Goal: Navigation & Orientation: Find specific page/section

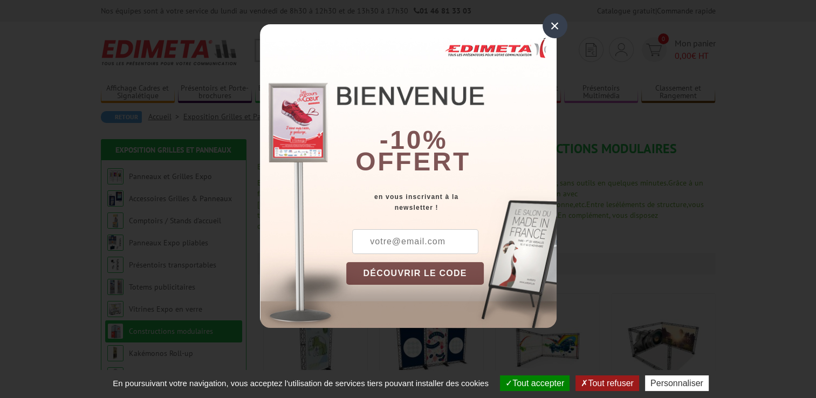
click at [552, 20] on div "×" at bounding box center [554, 25] width 25 height 25
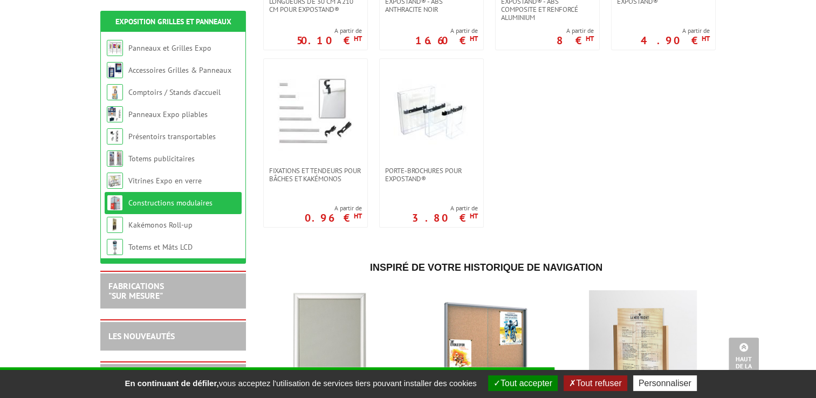
scroll to position [684, 0]
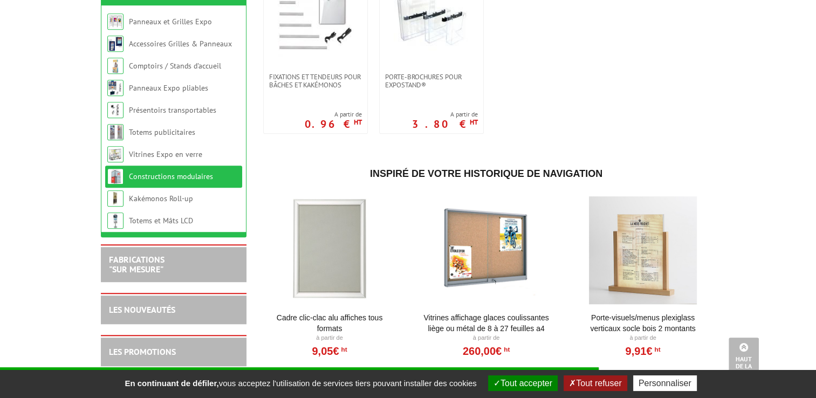
click at [585, 381] on button "Tout refuser" at bounding box center [595, 383] width 63 height 16
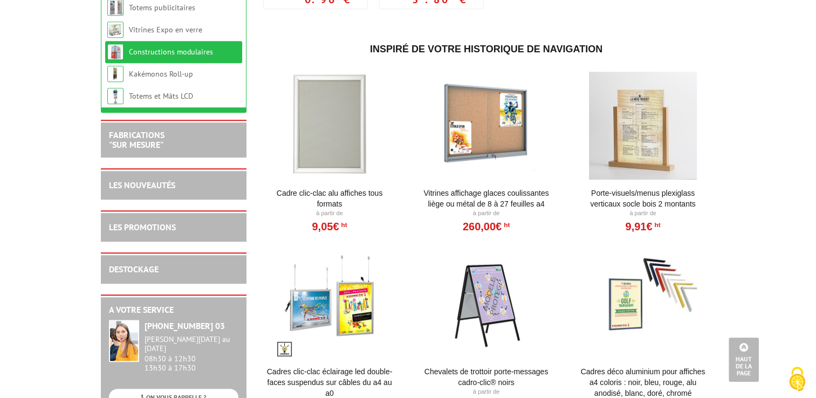
scroll to position [809, 0]
click at [123, 263] on link "DESTOCKAGE" at bounding box center [134, 268] width 50 height 11
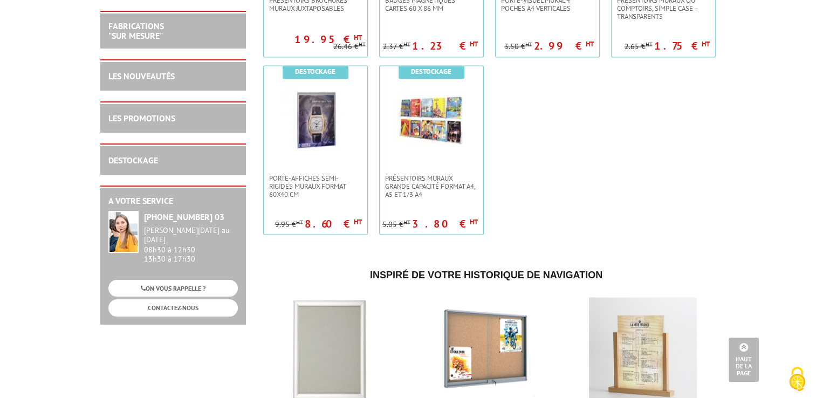
scroll to position [1911, 0]
click at [150, 113] on link "LES PROMOTIONS" at bounding box center [141, 118] width 67 height 11
